Goal: Task Accomplishment & Management: Use online tool/utility

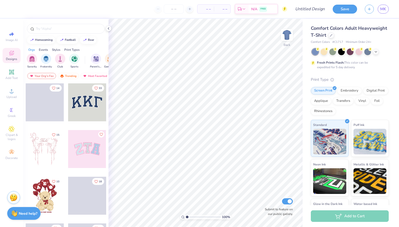
click at [328, 38] on div "Comfort Colors Adult Heavyweight T-Shirt" at bounding box center [350, 32] width 78 height 14
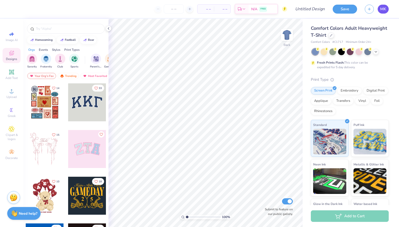
click at [387, 7] on link "MK" at bounding box center [382, 9] width 11 height 9
click at [382, 11] on span "MK" at bounding box center [383, 9] width 6 height 6
click at [110, 28] on icon at bounding box center [108, 28] width 4 height 4
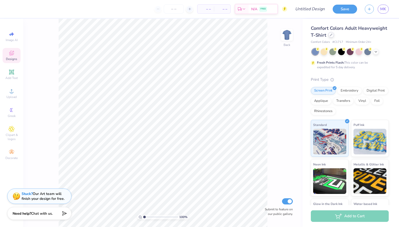
click at [332, 34] on div at bounding box center [331, 35] width 6 height 6
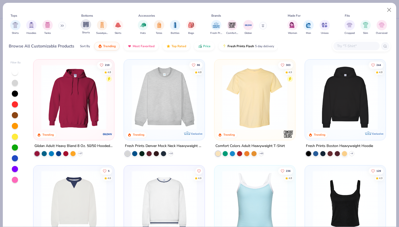
click at [85, 22] on img "filter for Shorts" at bounding box center [86, 25] width 6 height 6
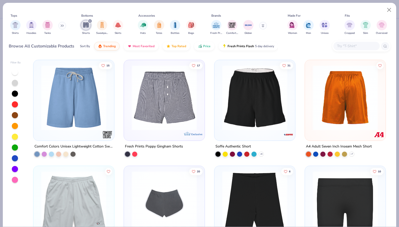
scroll to position [423, 0]
click at [184, 104] on img at bounding box center [164, 98] width 70 height 65
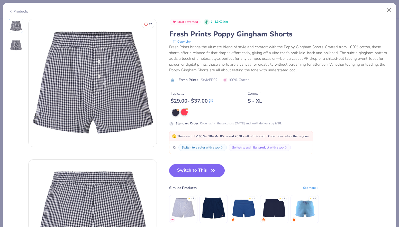
click at [183, 111] on div at bounding box center [184, 112] width 7 height 7
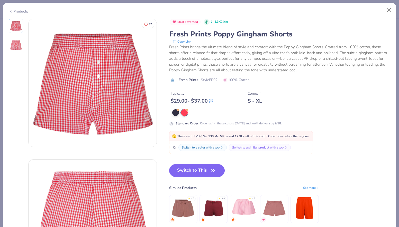
click at [25, 12] on div "Products" at bounding box center [18, 11] width 19 height 5
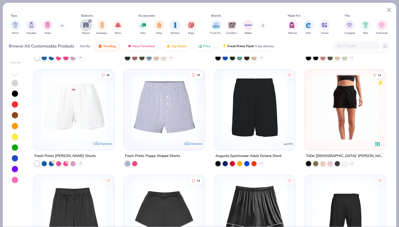
scroll to position [203, 0]
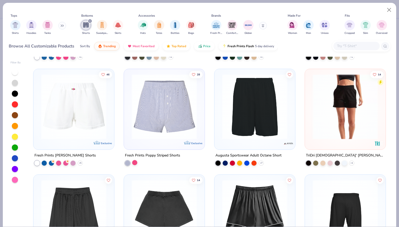
click at [135, 162] on div at bounding box center [134, 162] width 5 height 5
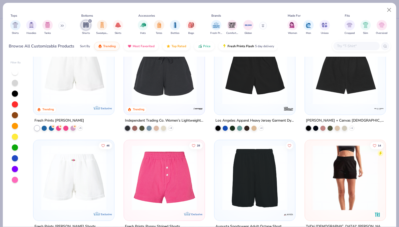
scroll to position [0, 0]
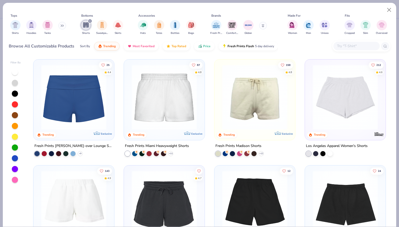
click at [14, 145] on div at bounding box center [15, 148] width 6 height 6
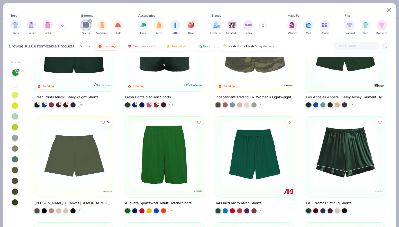
scroll to position [12, 0]
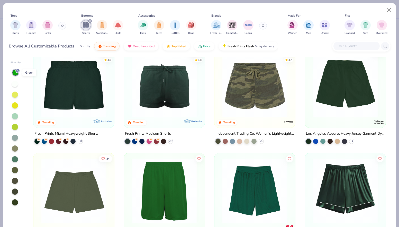
click at [17, 70] on icon at bounding box center [17, 70] width 3 height 3
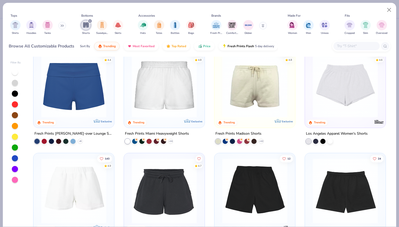
click at [97, 99] on img at bounding box center [74, 84] width 70 height 65
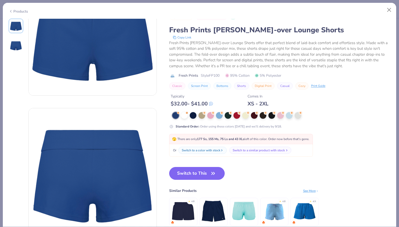
scroll to position [8, 0]
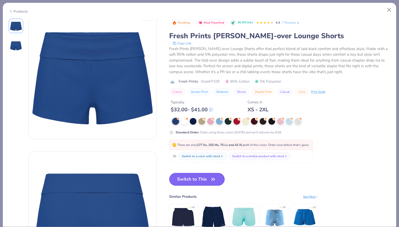
click at [288, 23] on link "7 Reviews" at bounding box center [291, 22] width 18 height 5
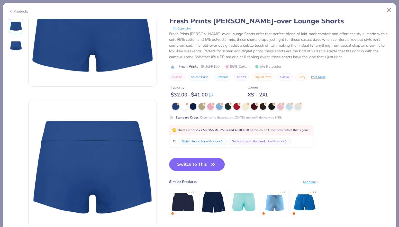
scroll to position [0, 0]
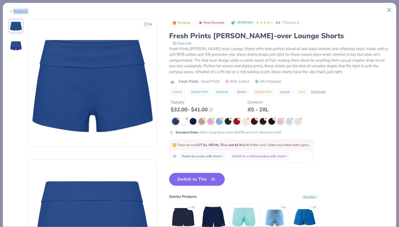
click at [27, 13] on div "Products" at bounding box center [18, 11] width 19 height 5
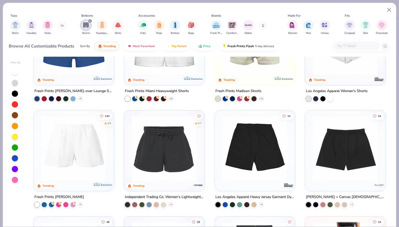
scroll to position [82, 0]
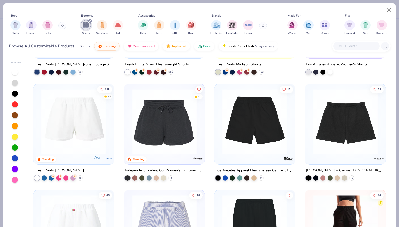
click at [266, 143] on img at bounding box center [254, 121] width 70 height 65
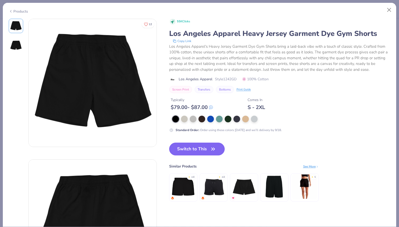
click at [12, 11] on icon at bounding box center [11, 11] width 4 height 6
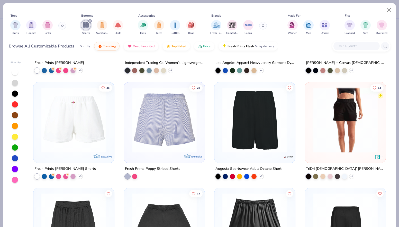
scroll to position [190, 0]
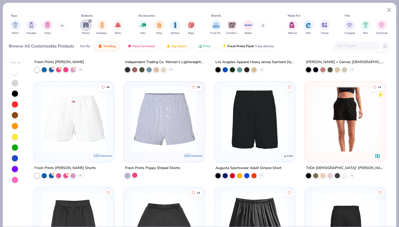
click at [137, 174] on div at bounding box center [134, 175] width 5 height 5
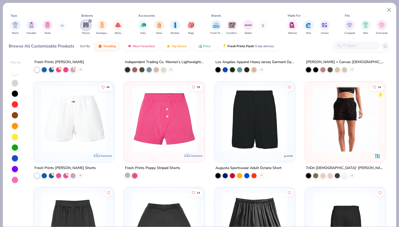
click at [127, 175] on div at bounding box center [127, 175] width 5 height 5
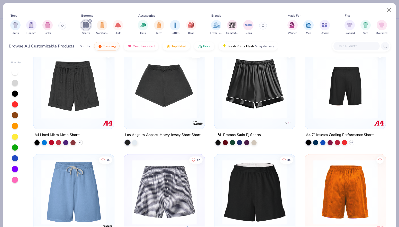
scroll to position [375, 0]
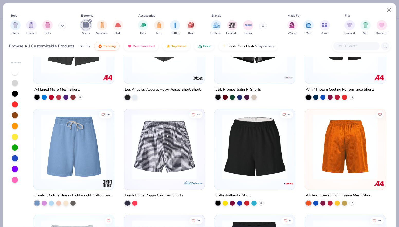
click at [129, 175] on img at bounding box center [94, 146] width 70 height 65
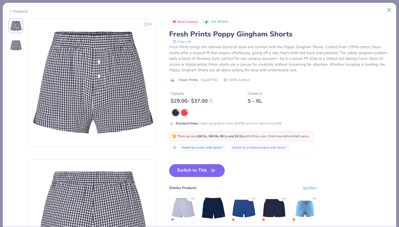
click at [25, 10] on div "Products" at bounding box center [18, 11] width 19 height 5
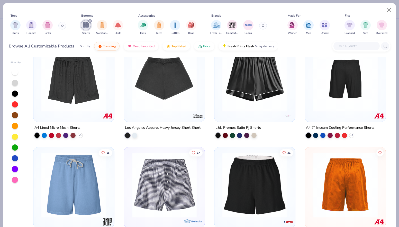
scroll to position [330, 0]
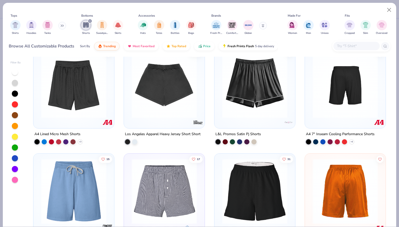
click at [254, 110] on img at bounding box center [254, 85] width 70 height 65
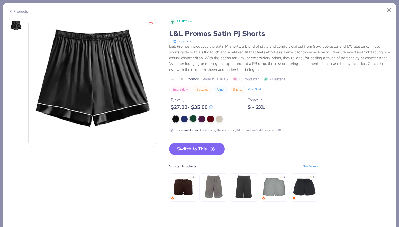
click at [191, 118] on div at bounding box center [193, 118] width 7 height 7
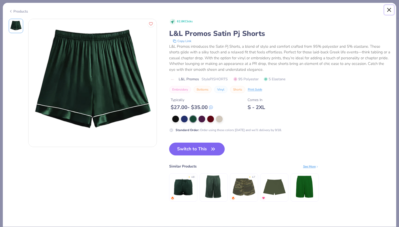
click at [387, 11] on button "Close" at bounding box center [389, 10] width 10 height 10
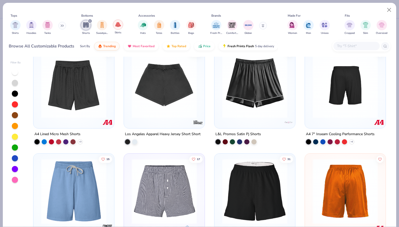
click at [119, 25] on img "filter for Skirts" at bounding box center [118, 25] width 6 height 6
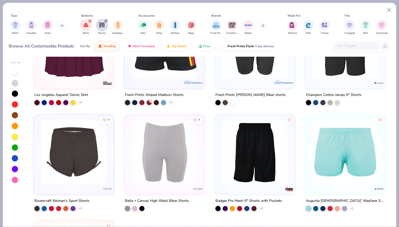
scroll to position [998, 0]
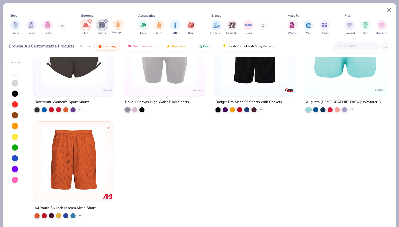
click at [117, 26] on img "filter for Sweatpants" at bounding box center [118, 25] width 6 height 6
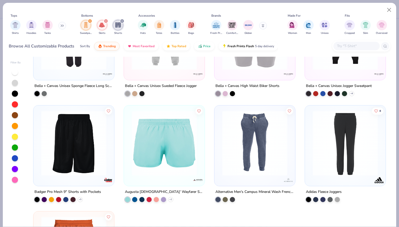
scroll to position [1741, 0]
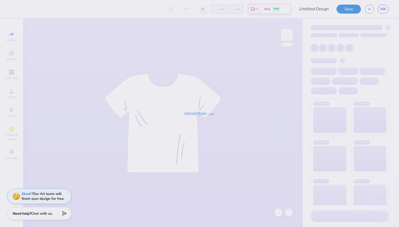
type input "fall2025 included merch"
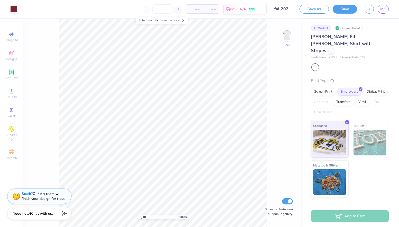
click at [315, 64] on div at bounding box center [315, 67] width 7 height 7
click at [337, 55] on div "[PERSON_NAME] Fit [PERSON_NAME] Shirt with Stripes Fresh Prints # FP98 Minimum …" at bounding box center [350, 115] width 78 height 164
click at [328, 48] on div at bounding box center [331, 51] width 6 height 6
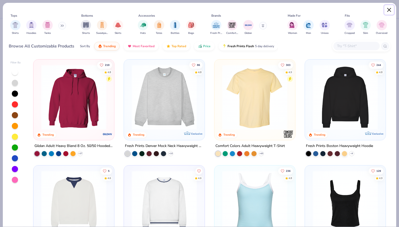
click at [388, 10] on button "Close" at bounding box center [389, 10] width 10 height 10
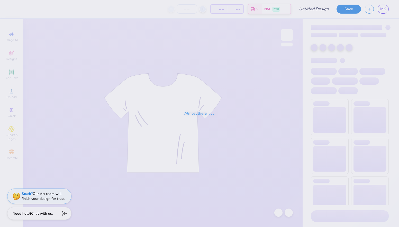
type input "fall2025 included merch"
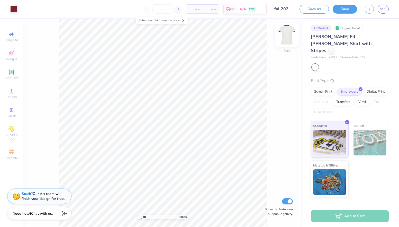
click at [285, 34] on img at bounding box center [286, 35] width 21 height 21
click at [285, 34] on img at bounding box center [287, 35] width 10 height 10
click at [331, 48] on div at bounding box center [331, 51] width 6 height 6
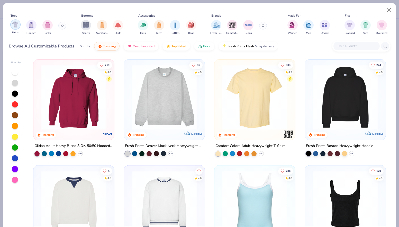
click at [17, 27] on img "filter for Shirts" at bounding box center [15, 25] width 6 height 6
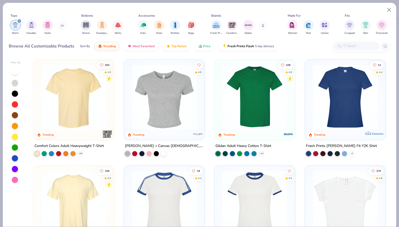
click at [188, 188] on img at bounding box center [164, 203] width 70 height 65
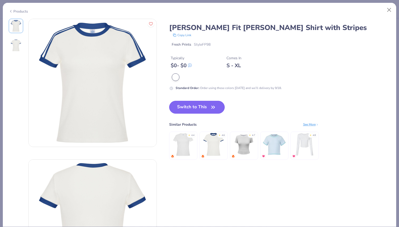
click at [217, 106] on button "Switch to This" at bounding box center [197, 107] width 56 height 13
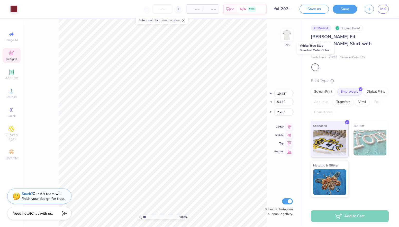
click at [315, 64] on div at bounding box center [315, 67] width 7 height 7
click at [345, 120] on div "Standard" at bounding box center [330, 138] width 38 height 37
click at [330, 87] on div "Screen Print" at bounding box center [323, 91] width 25 height 8
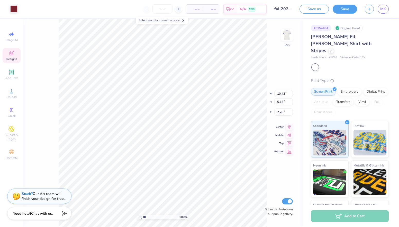
click at [16, 13] on div "Art colors" at bounding box center [8, 9] width 17 height 18
click at [15, 10] on div at bounding box center [13, 8] width 7 height 7
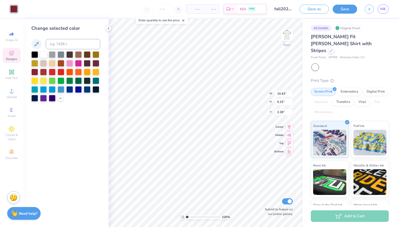
click at [183, 22] on icon at bounding box center [183, 21] width 4 height 4
